Goal: Complete application form: Complete application form

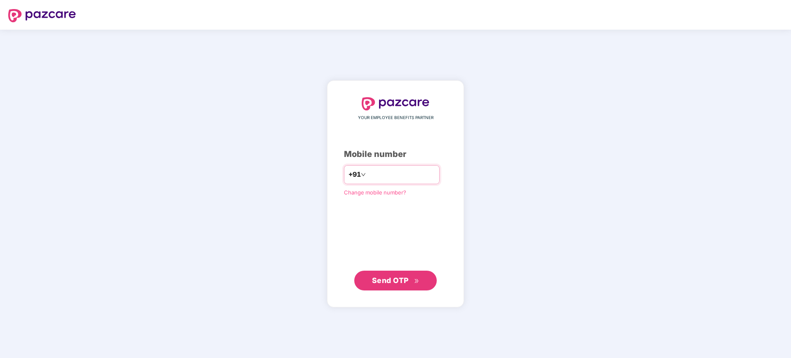
type input "**********"
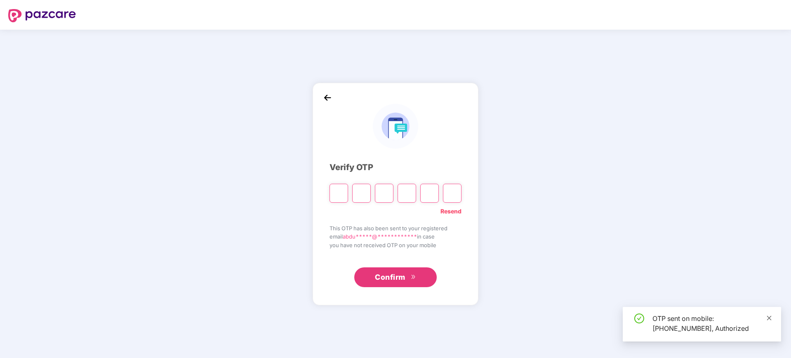
click at [768, 317] on icon "close" at bounding box center [769, 318] width 5 height 5
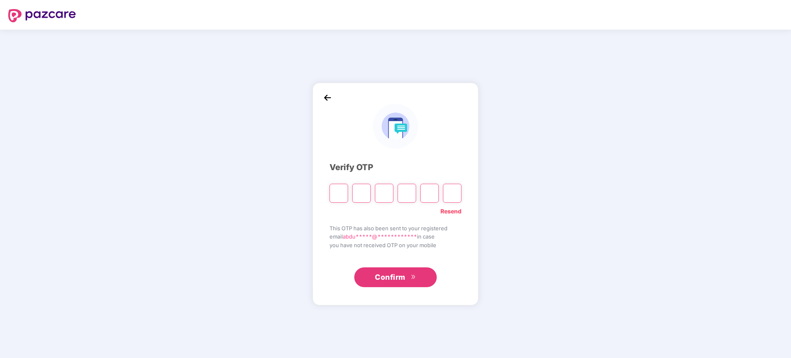
click at [335, 194] on input "Please enter verification code. Digit 1" at bounding box center [338, 193] width 19 height 19
paste input "*"
type input "*"
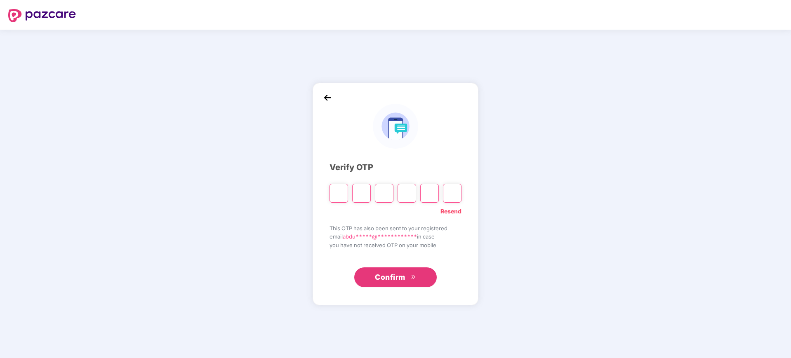
type input "*"
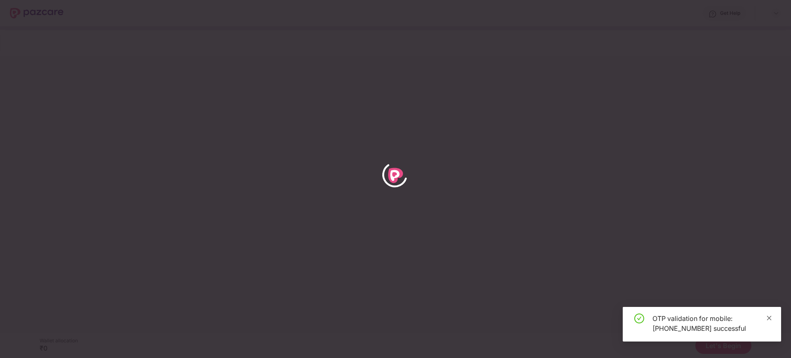
click at [767, 316] on icon "close" at bounding box center [769, 318] width 6 height 6
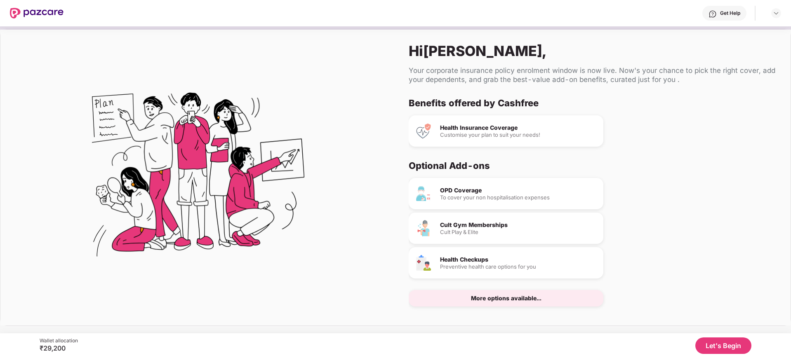
click at [722, 346] on button "Let's Begin" at bounding box center [723, 346] width 56 height 16
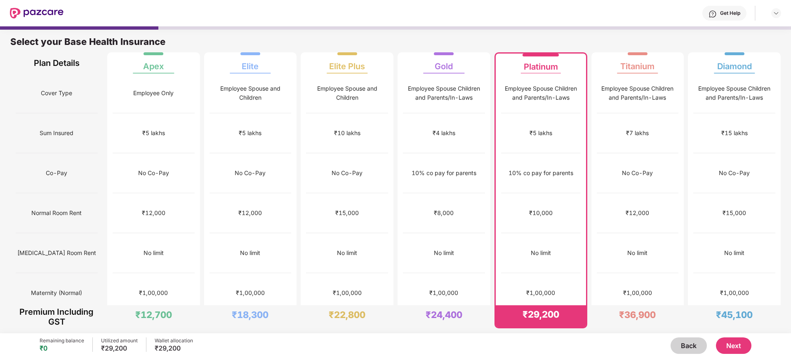
click at [738, 350] on button "Next" at bounding box center [733, 346] width 35 height 16
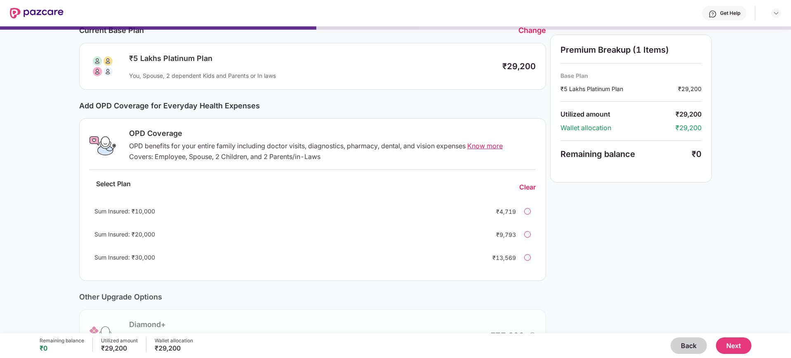
scroll to position [41, 0]
click at [737, 346] on button "Next" at bounding box center [733, 346] width 35 height 16
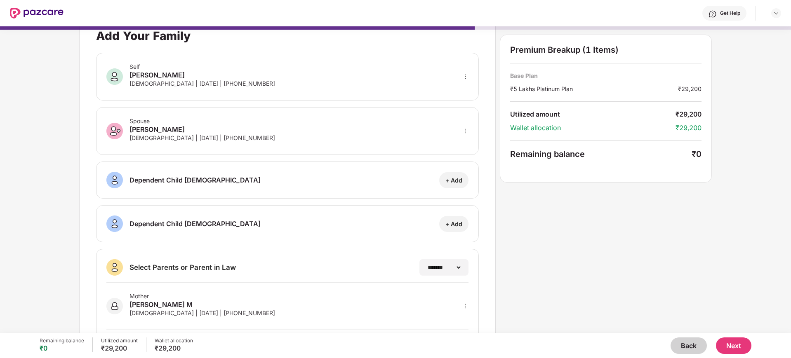
scroll to position [0, 0]
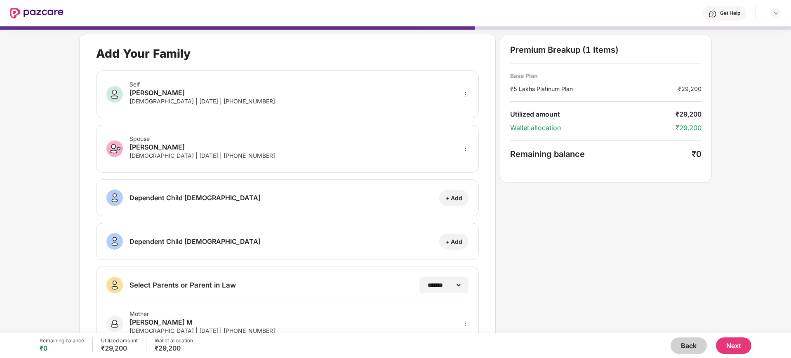
click at [739, 349] on button "Next" at bounding box center [733, 346] width 35 height 16
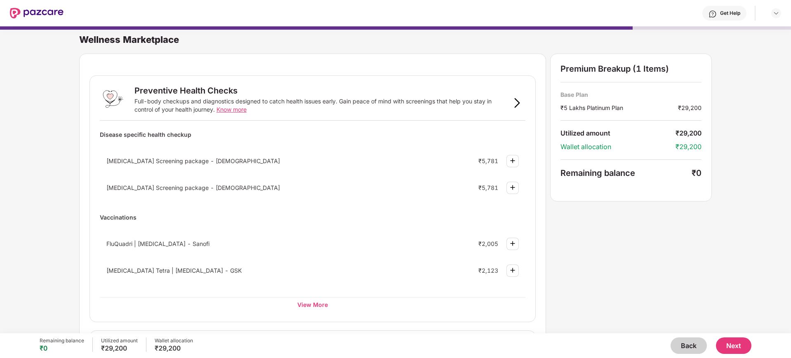
click at [732, 347] on button "Next" at bounding box center [733, 346] width 35 height 16
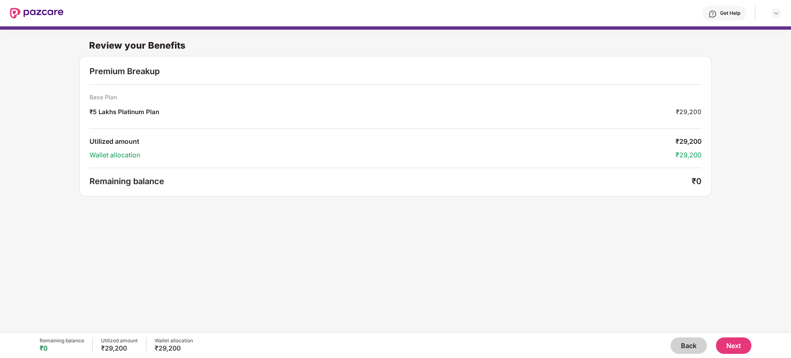
click at [739, 343] on button "Next" at bounding box center [733, 346] width 35 height 16
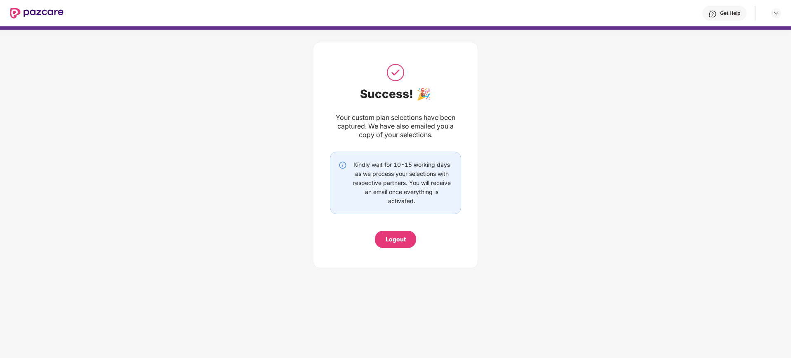
click at [398, 236] on div "Logout" at bounding box center [396, 239] width 20 height 9
